Goal: Check status: Check status

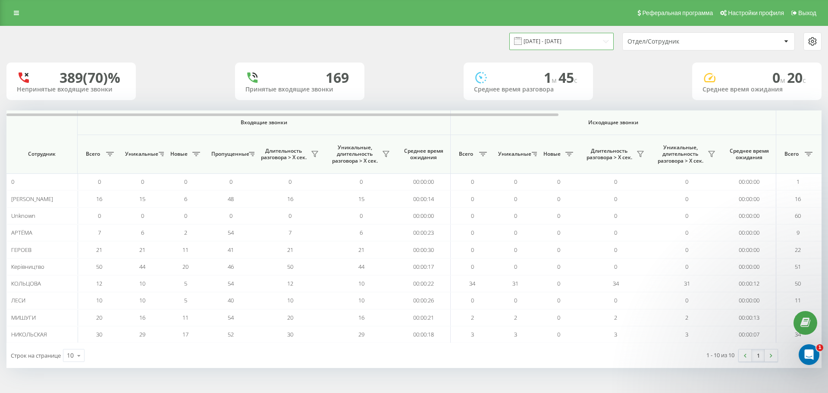
click at [584, 41] on input "21.08.2025 - 21.08.2025" at bounding box center [561, 41] width 104 height 17
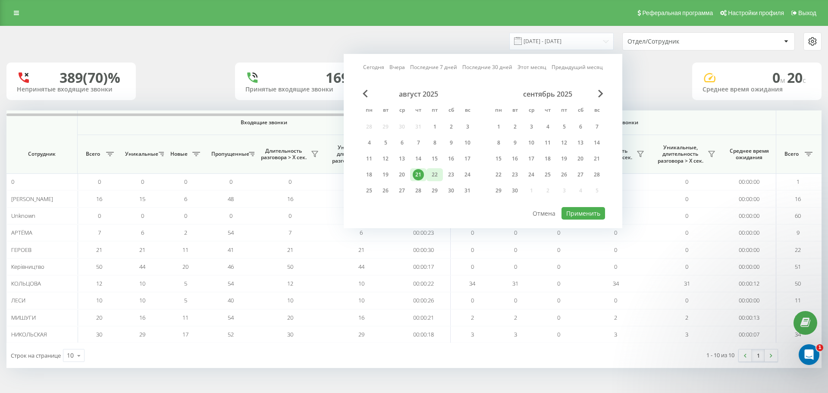
click at [439, 175] on div "22" at bounding box center [434, 174] width 11 height 11
click at [586, 213] on button "Применить" at bounding box center [583, 213] width 44 height 13
type input "[DATE] - [DATE]"
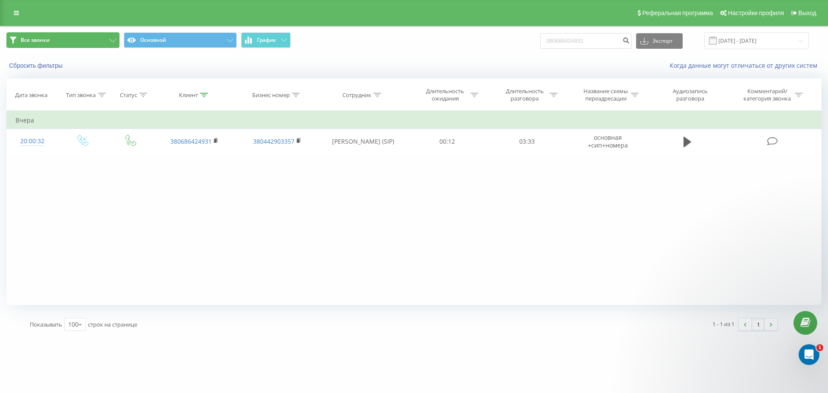
click at [100, 38] on button "Все звонки" at bounding box center [62, 40] width 113 height 16
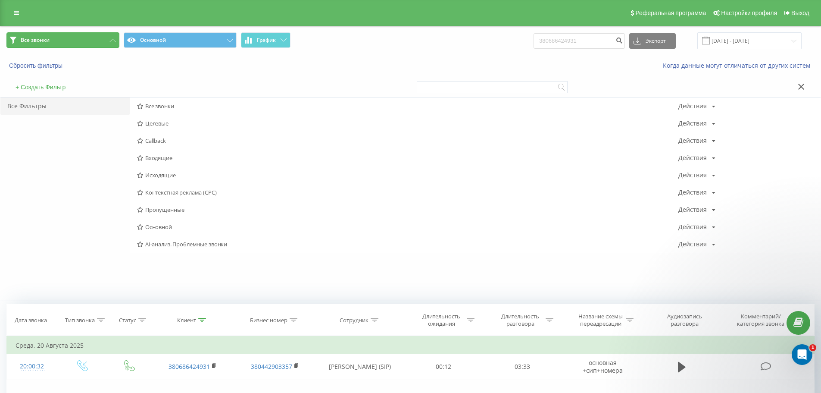
click at [99, 37] on button "Все звонки" at bounding box center [62, 40] width 113 height 16
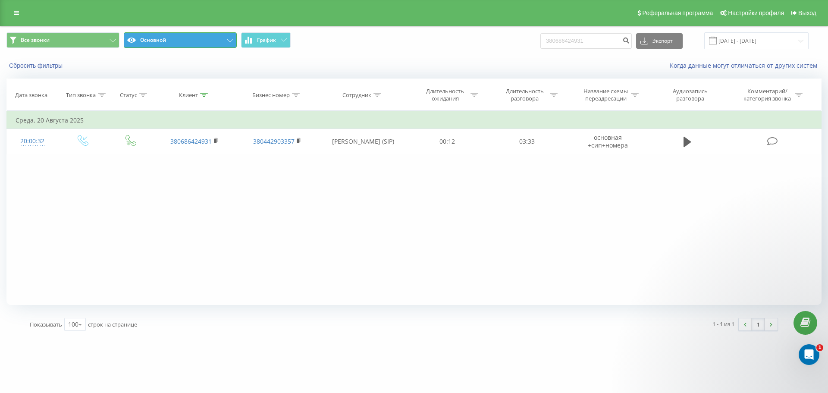
click at [166, 39] on button "Основной" at bounding box center [180, 40] width 113 height 16
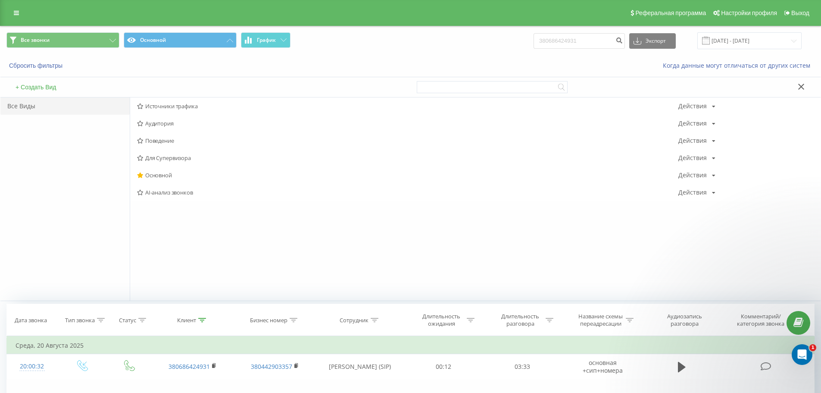
click at [141, 174] on icon at bounding box center [140, 175] width 6 height 6
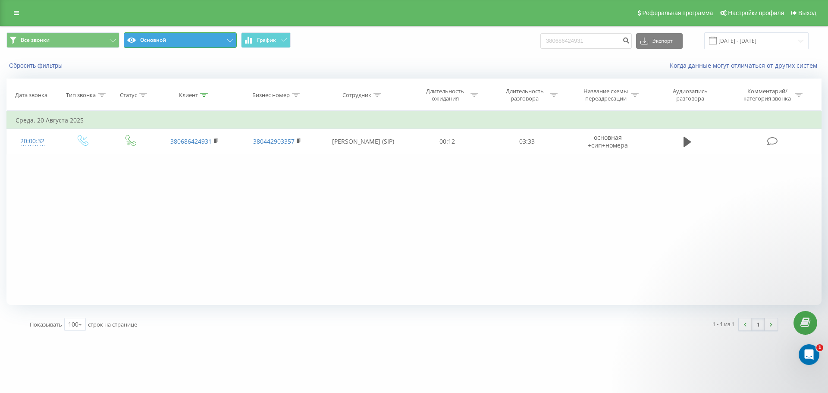
click at [217, 38] on button "Основной" at bounding box center [180, 40] width 113 height 16
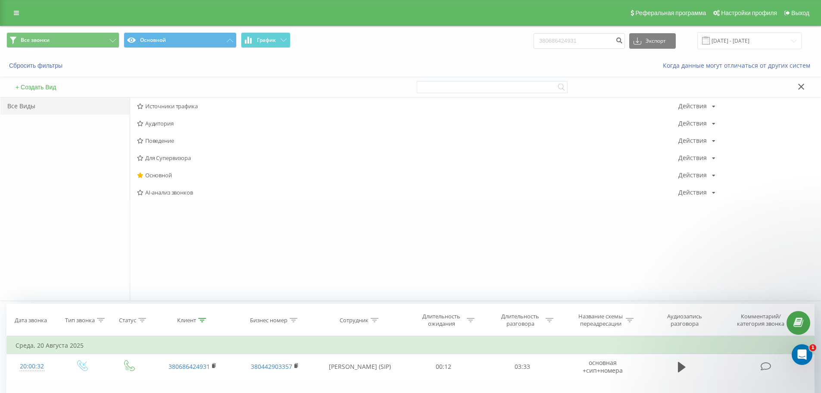
click at [144, 176] on span "Основной" at bounding box center [408, 175] width 542 height 6
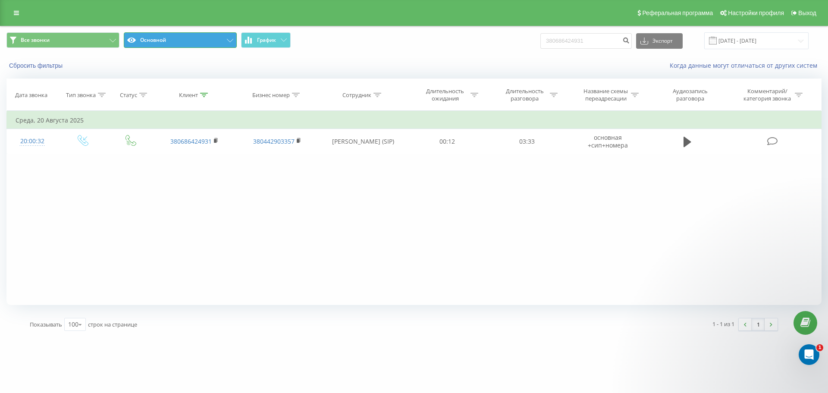
click at [215, 44] on button "Основной" at bounding box center [180, 40] width 113 height 16
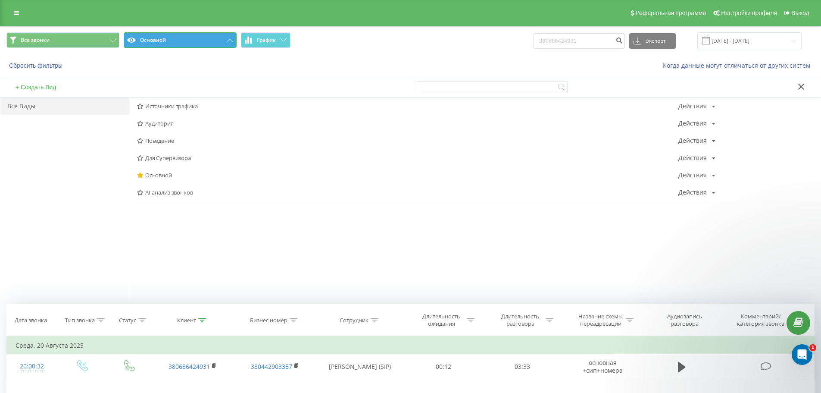
click at [179, 37] on button "Основной" at bounding box center [180, 40] width 113 height 16
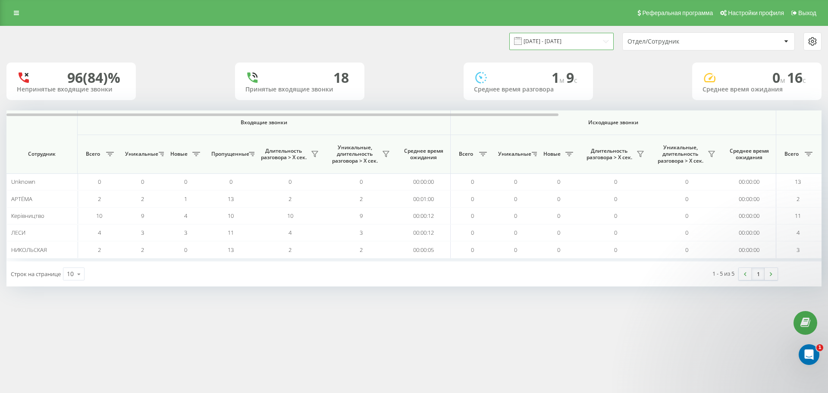
click at [580, 42] on input "[DATE] - [DATE]" at bounding box center [561, 41] width 104 height 17
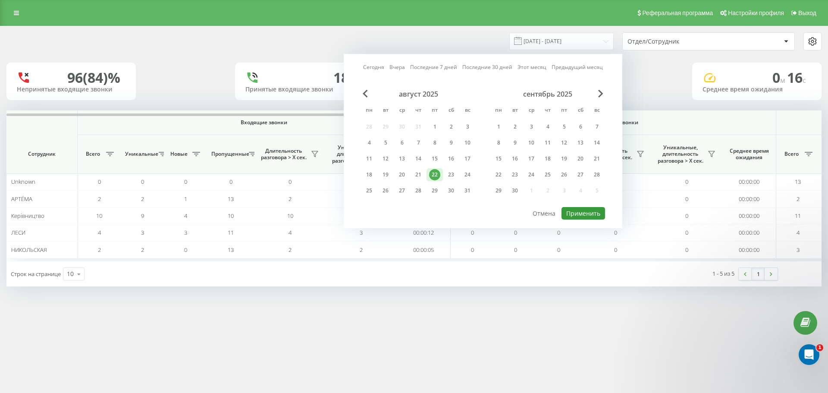
click at [582, 214] on button "Применить" at bounding box center [583, 213] width 44 height 13
